Goal: Task Accomplishment & Management: Complete application form

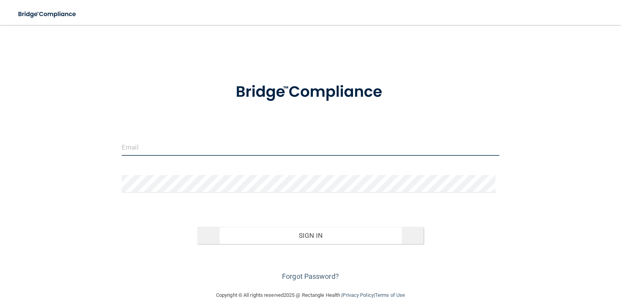
type input "[EMAIL_ADDRESS][DOMAIN_NAME]"
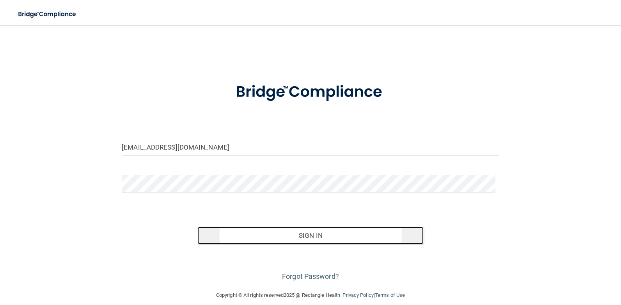
click at [312, 230] on button "Sign In" at bounding box center [310, 235] width 227 height 17
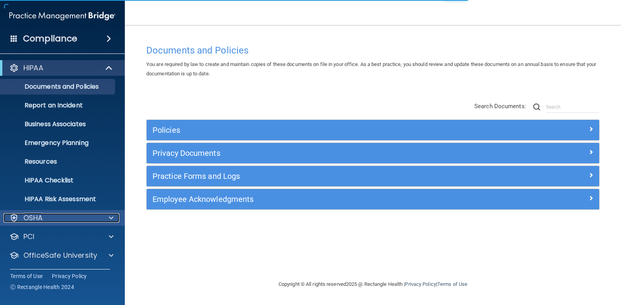
click at [66, 219] on div "OSHA" at bounding box center [52, 217] width 97 height 9
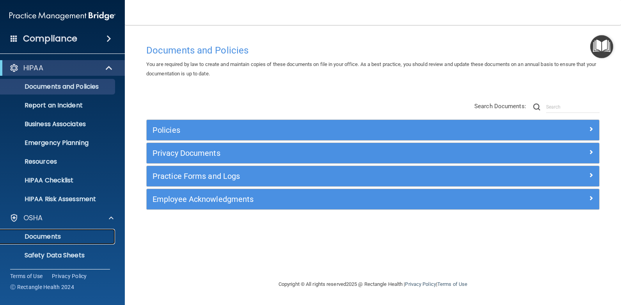
click at [37, 237] on p "Documents" at bounding box center [58, 237] width 107 height 8
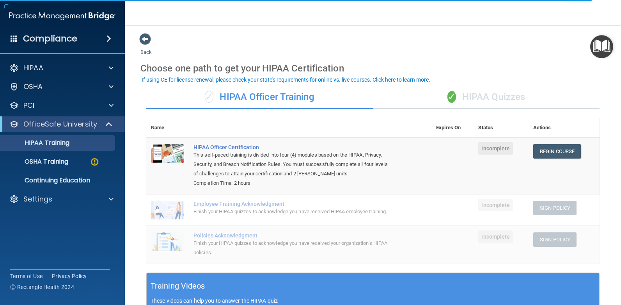
click at [501, 97] on div "✓ HIPAA Quizzes" at bounding box center [486, 96] width 227 height 23
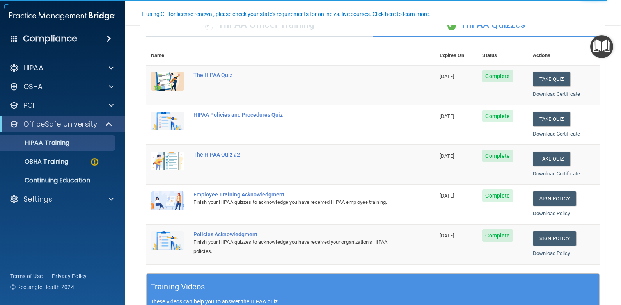
scroll to position [117, 0]
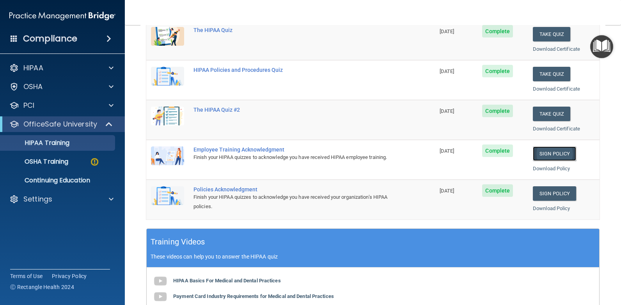
click at [553, 155] on link "Sign Policy" at bounding box center [554, 153] width 43 height 14
click at [544, 194] on link "Sign Policy" at bounding box center [554, 193] width 43 height 14
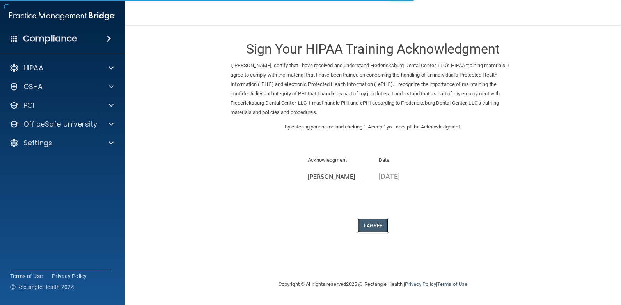
click at [377, 224] on button "I Agree" at bounding box center [372, 225] width 31 height 14
